Goal: Task Accomplishment & Management: Use online tool/utility

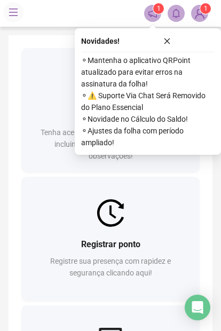
click at [67, 229] on div "Registrar ponto Registre sua presença com rapidez e segurança clicando aqui!" at bounding box center [110, 264] width 178 height 74
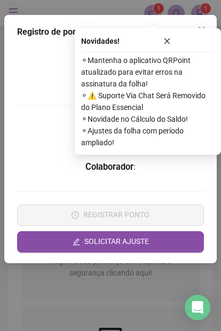
click at [166, 38] on icon "close" at bounding box center [167, 40] width 7 height 7
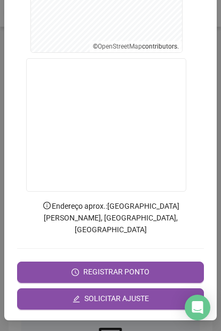
scroll to position [261, 0]
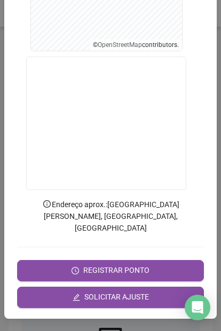
click at [71, 287] on button "SOLICITAR AJUSTE" at bounding box center [110, 297] width 187 height 21
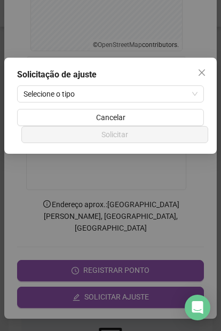
click at [203, 66] on button "Close" at bounding box center [201, 72] width 17 height 17
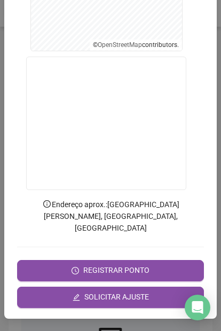
click at [83, 268] on button "REGISTRAR PONTO" at bounding box center [110, 270] width 187 height 21
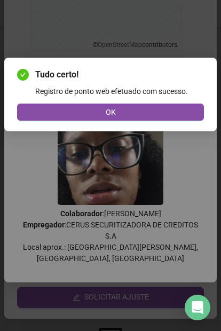
click at [54, 114] on button "OK" at bounding box center [110, 112] width 187 height 17
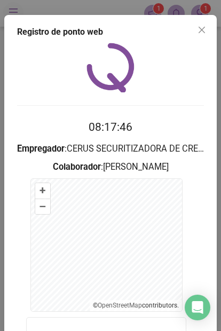
scroll to position [0, 0]
click at [198, 28] on icon "close" at bounding box center [202, 30] width 9 height 9
